Goal: Task Accomplishment & Management: Complete application form

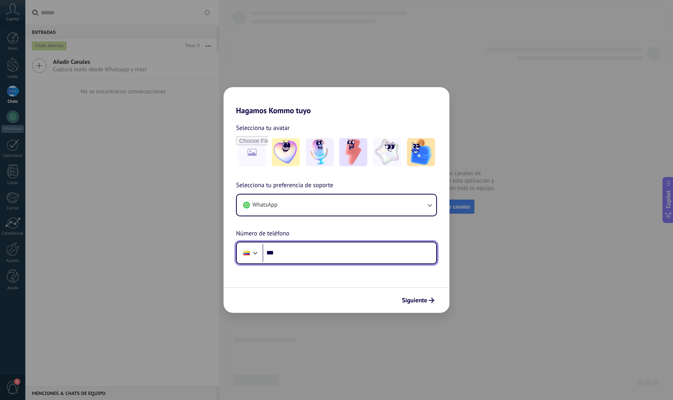
click at [294, 250] on input "***" at bounding box center [349, 253] width 174 height 18
type input "**********"
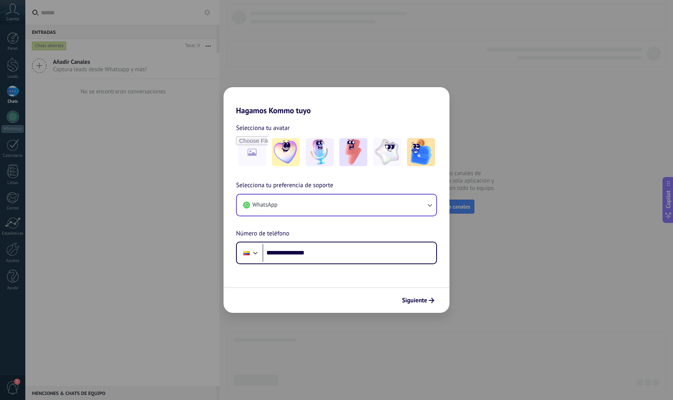
click at [430, 206] on icon "button" at bounding box center [430, 205] width 4 height 3
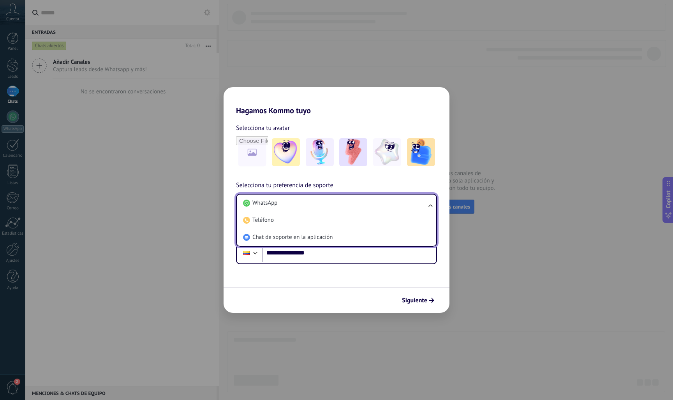
click at [537, 286] on div "**********" at bounding box center [336, 200] width 673 height 400
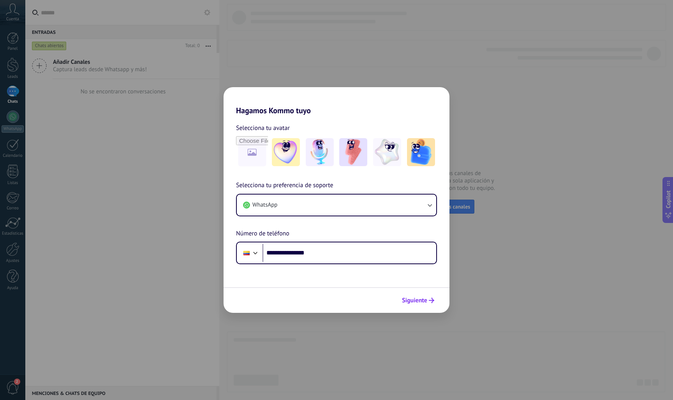
click at [419, 299] on span "Siguiente" at bounding box center [414, 300] width 25 height 5
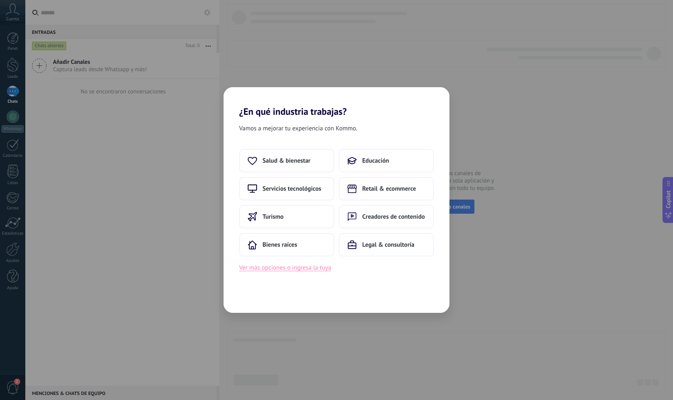
click at [286, 269] on button "Ver más opciones o ingresa la tuya" at bounding box center [285, 268] width 92 height 10
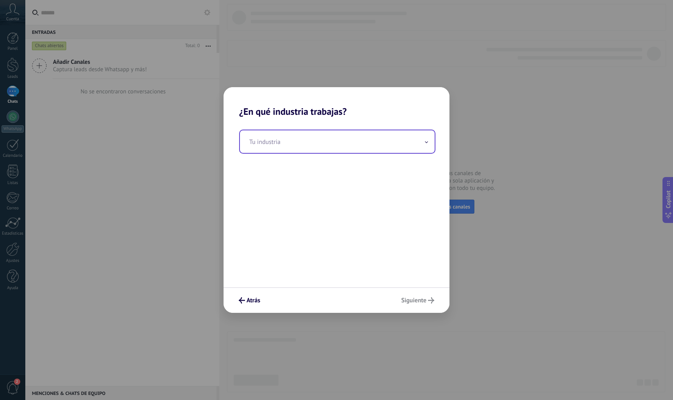
click at [307, 141] on input "text" at bounding box center [337, 141] width 195 height 23
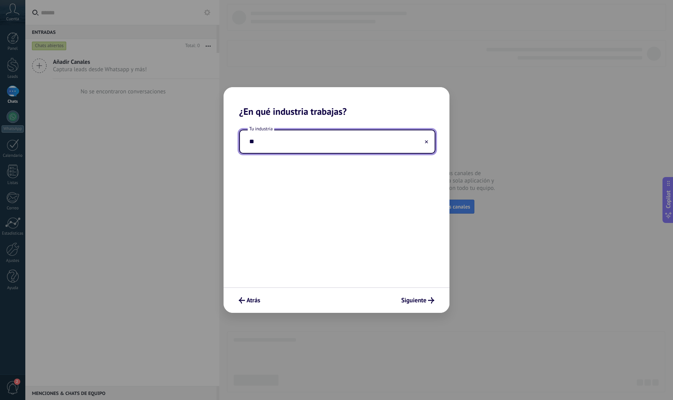
type input "*"
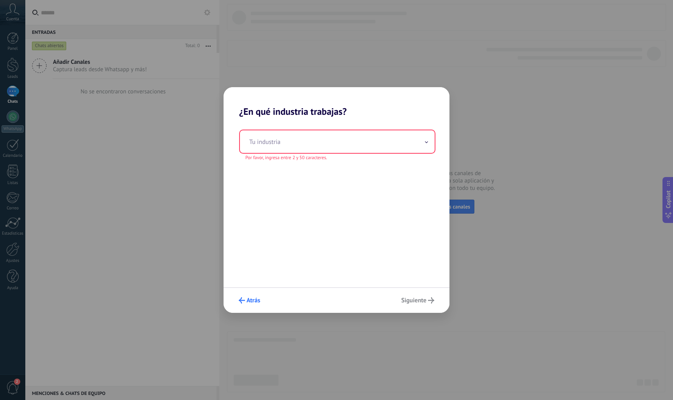
click at [248, 302] on span "Atrás" at bounding box center [254, 300] width 14 height 5
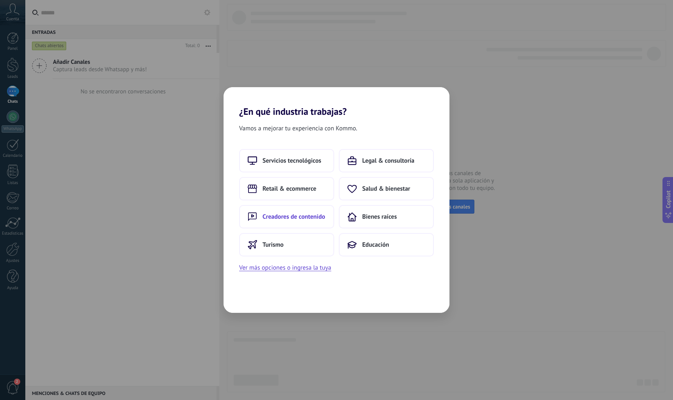
click at [300, 218] on span "Creadores de contenido" at bounding box center [293, 217] width 63 height 8
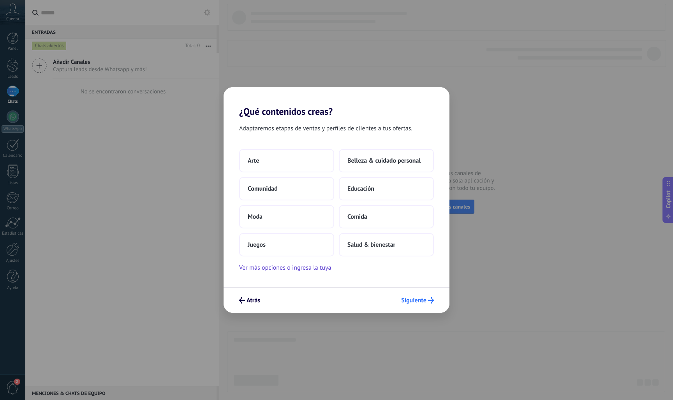
click at [422, 301] on span "Siguiente" at bounding box center [413, 300] width 25 height 5
click at [422, 299] on span "Siguiente" at bounding box center [413, 300] width 25 height 5
click at [406, 300] on span "Siguiente" at bounding box center [413, 300] width 25 height 5
click at [511, 301] on div "¿Qué contenidos creas? Adaptaremos etapas de ventas y perfiles de clientes a tu…" at bounding box center [336, 200] width 673 height 400
click at [281, 189] on button "Comunidad" at bounding box center [286, 188] width 95 height 23
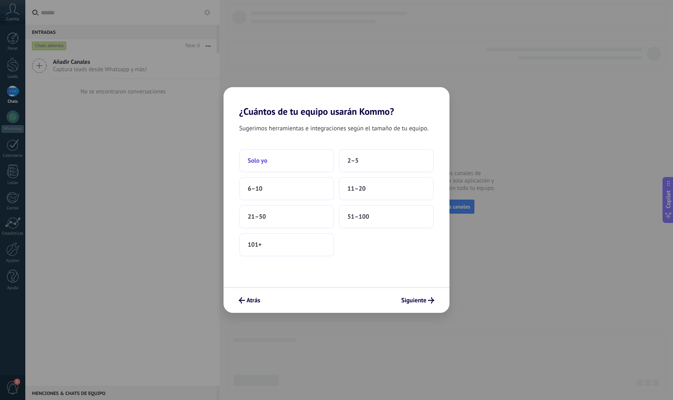
click at [271, 166] on button "Solo yo" at bounding box center [286, 160] width 95 height 23
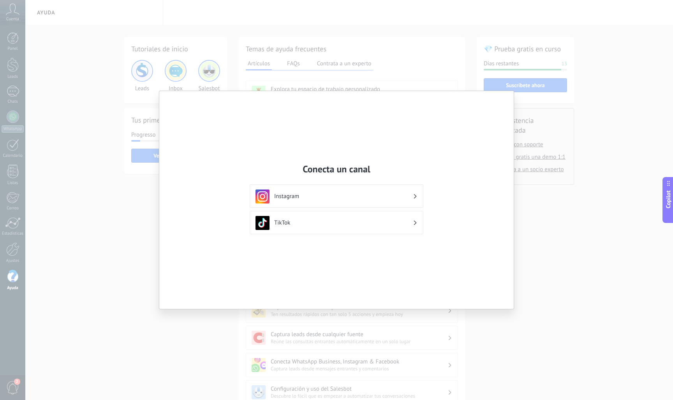
click at [415, 196] on use at bounding box center [415, 196] width 3 height 4
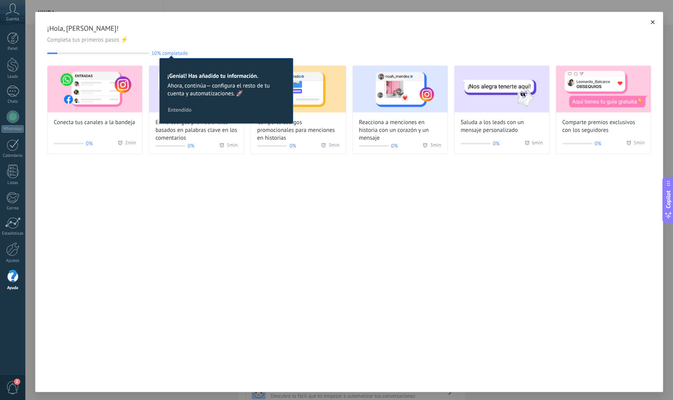
click at [379, 226] on div "¡Hola, [PERSON_NAME]! Completa tus primeros pasos ⚡ 10% completado 10 ¡Genial! …" at bounding box center [349, 202] width 628 height 381
click at [651, 23] on use "button" at bounding box center [653, 22] width 4 height 4
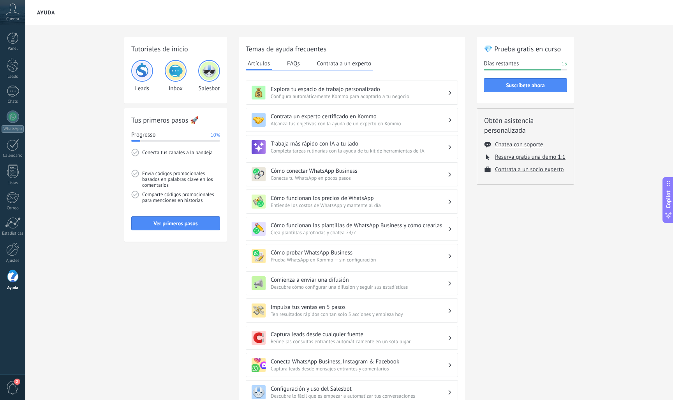
click at [14, 11] on icon at bounding box center [13, 10] width 14 height 12
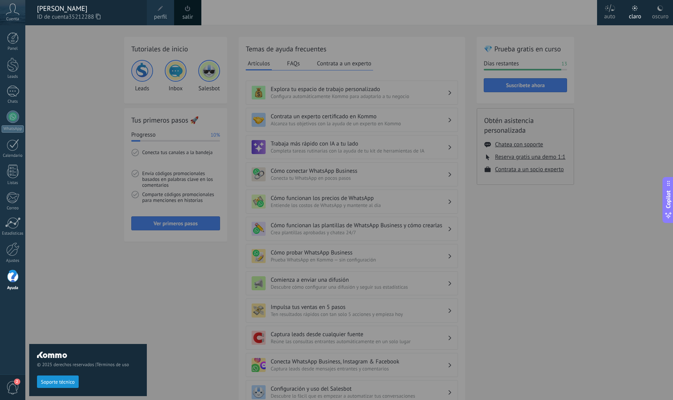
click at [49, 44] on div "© 2025 derechos reservados | Términos de uso Soporte técnico" at bounding box center [88, 212] width 118 height 375
click at [68, 281] on div "© 2025 derechos reservados | Términos de uso Soporte técnico" at bounding box center [88, 212] width 118 height 375
click at [71, 134] on div "© 2025 derechos reservados | Términos de uso Soporte técnico" at bounding box center [88, 212] width 118 height 375
click at [83, 129] on div "© 2025 derechos reservados | Términos de uso Soporte técnico" at bounding box center [88, 212] width 118 height 375
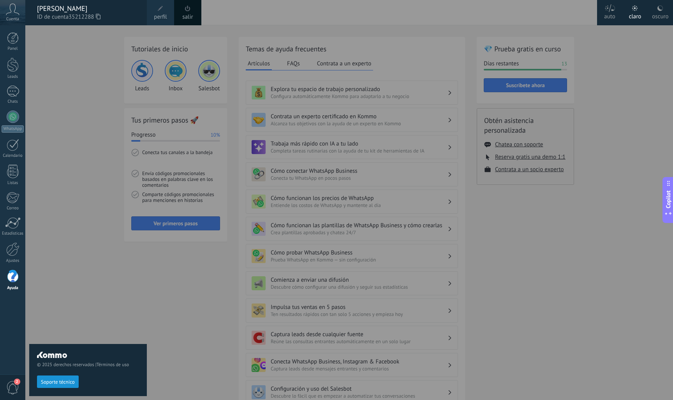
click at [81, 127] on div "© 2025 derechos reservados | Términos de uso Soporte técnico" at bounding box center [88, 212] width 118 height 375
click at [187, 12] on span at bounding box center [187, 8] width 9 height 9
